Goal: Information Seeking & Learning: Check status

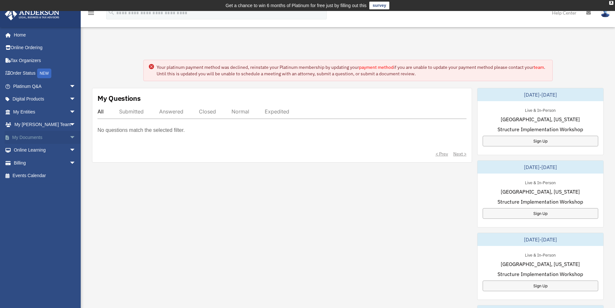
click at [69, 136] on span "arrow_drop_down" at bounding box center [75, 137] width 13 height 13
click at [34, 148] on link "Box" at bounding box center [47, 150] width 76 height 13
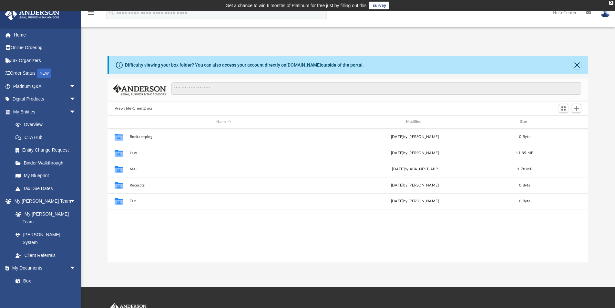
scroll to position [142, 476]
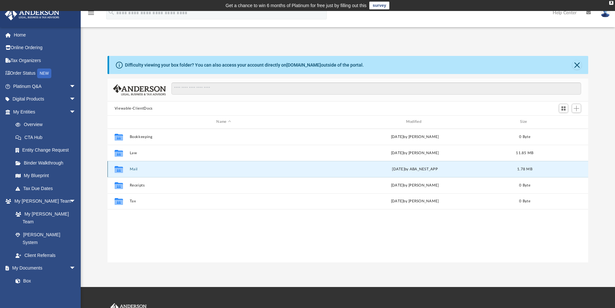
click at [134, 167] on button "Mail" at bounding box center [223, 169] width 188 height 4
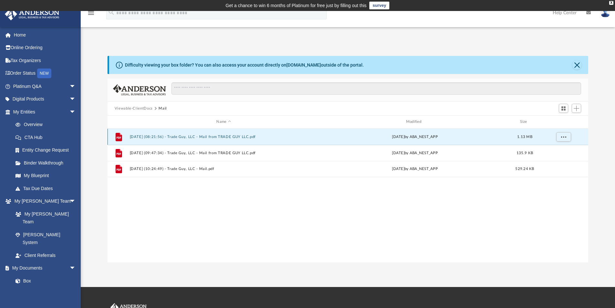
click at [208, 136] on button "2025.03.24 (08:21:56) - Trade Guy, LLC - Mail from TRADE GUY LLC.pdf" at bounding box center [223, 137] width 188 height 4
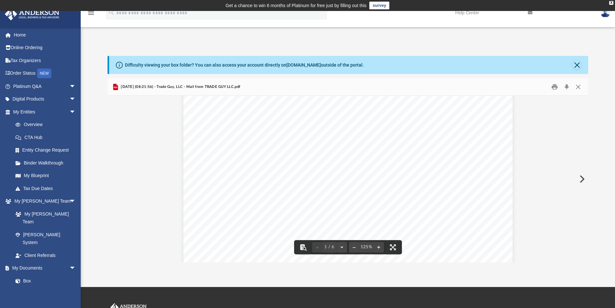
scroll to position [0, 0]
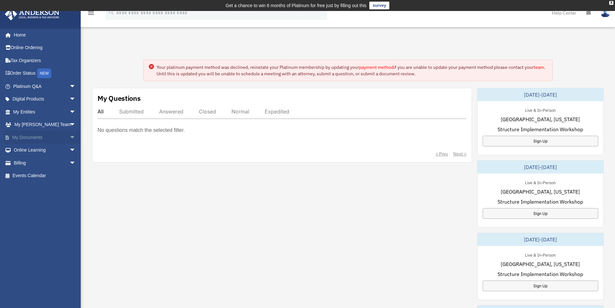
click at [69, 138] on span "arrow_drop_down" at bounding box center [75, 137] width 13 height 13
click at [32, 151] on link "Box" at bounding box center [47, 150] width 76 height 13
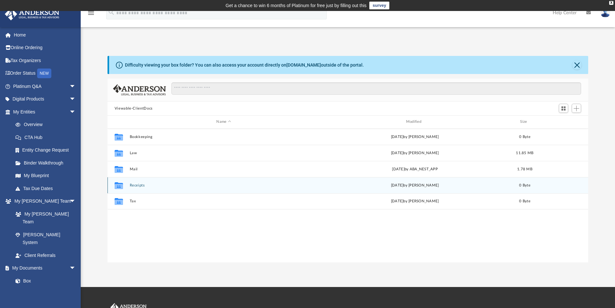
scroll to position [142, 476]
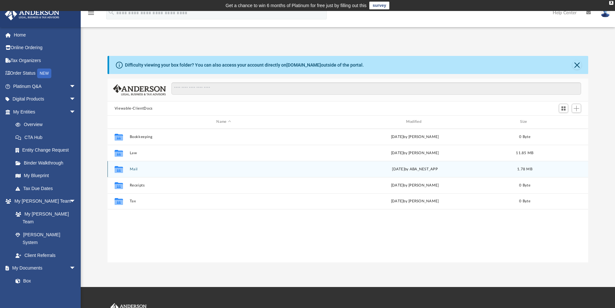
click at [133, 169] on button "Mail" at bounding box center [223, 169] width 188 height 4
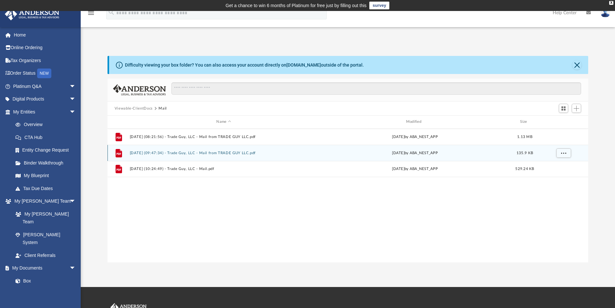
click at [188, 153] on button "2025.03.26 (09:47:34) - Trade Guy, LLC - Mail from TRADE GUY LLC.pdf" at bounding box center [223, 153] width 188 height 4
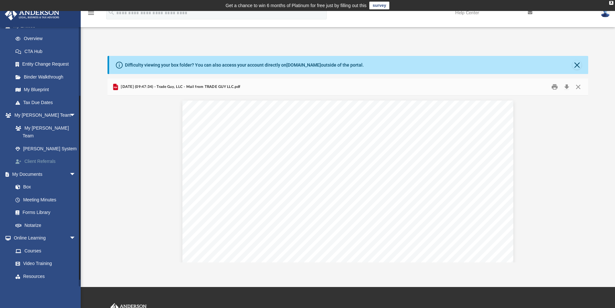
scroll to position [97, 0]
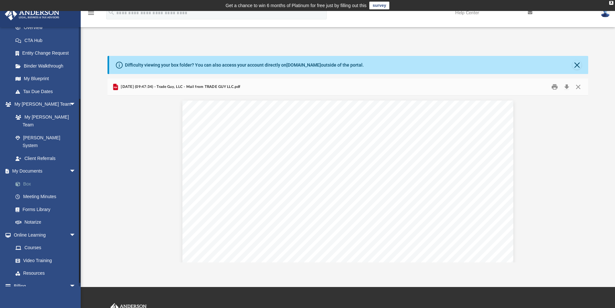
click at [31, 177] on link "Box" at bounding box center [47, 183] width 76 height 13
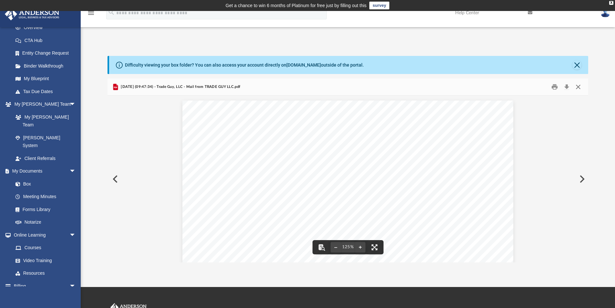
click at [577, 86] on button "Close" at bounding box center [578, 87] width 12 height 10
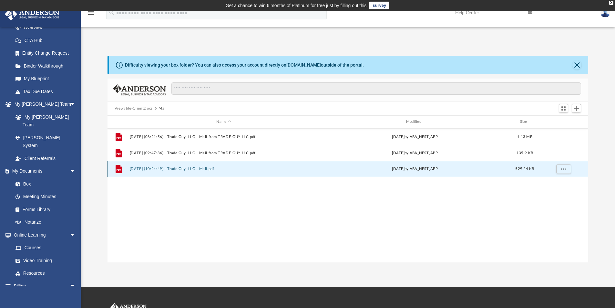
click at [171, 167] on button "2025.09.17 (10:24:49) - Trade Guy, LLC - Mail.pdf" at bounding box center [223, 169] width 188 height 4
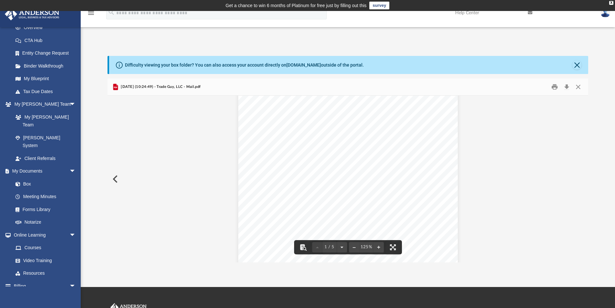
scroll to position [0, 0]
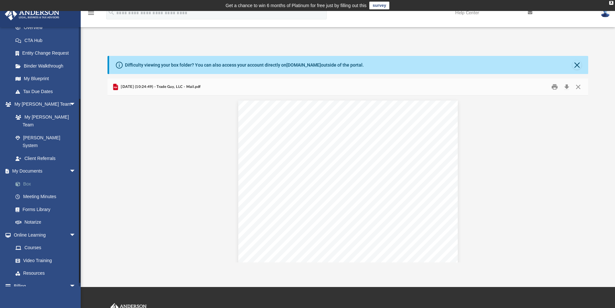
click at [27, 177] on link "Box" at bounding box center [47, 183] width 76 height 13
click at [36, 78] on link "My Blueprint" at bounding box center [47, 78] width 76 height 13
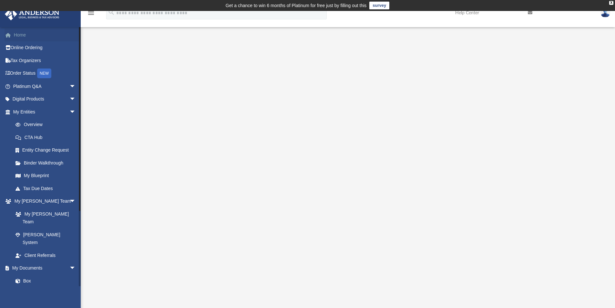
click at [24, 34] on link "Home" at bounding box center [45, 34] width 81 height 13
